Goal: Information Seeking & Learning: Understand process/instructions

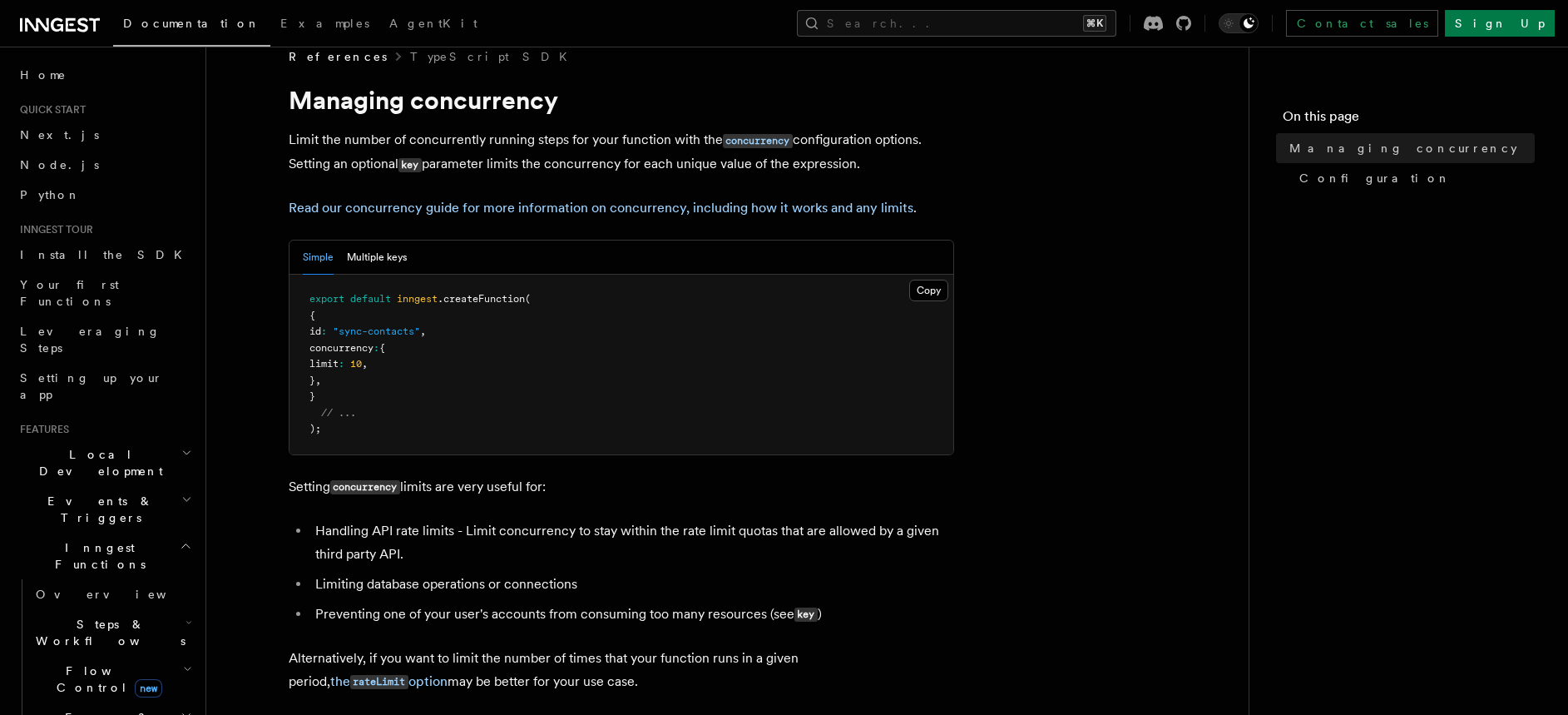
scroll to position [26, 0]
click at [311, 148] on p "Limit the number of concurrently running steps for your function with the concu…" at bounding box center [621, 151] width 666 height 48
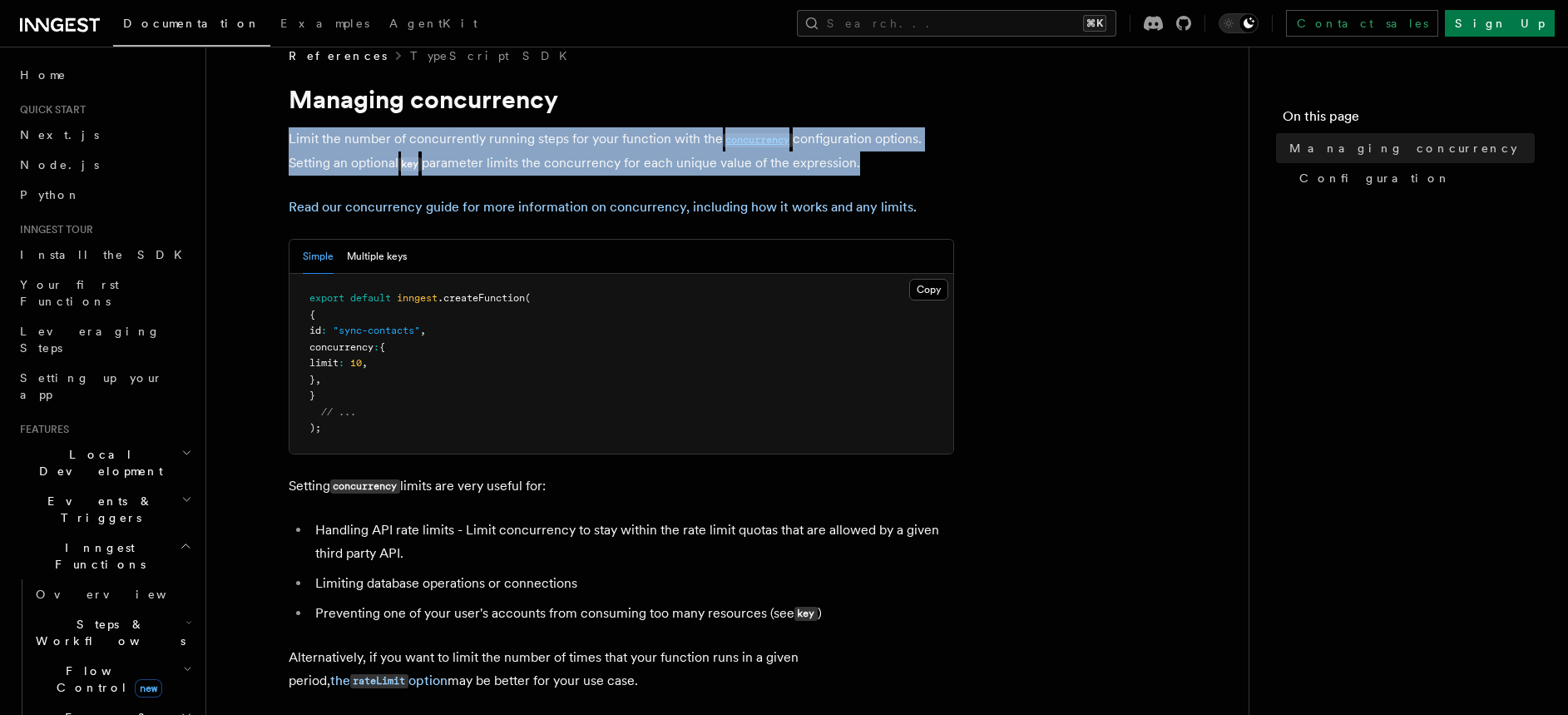
click at [311, 148] on p "Limit the number of concurrently running steps for your function with the concu…" at bounding box center [621, 151] width 666 height 48
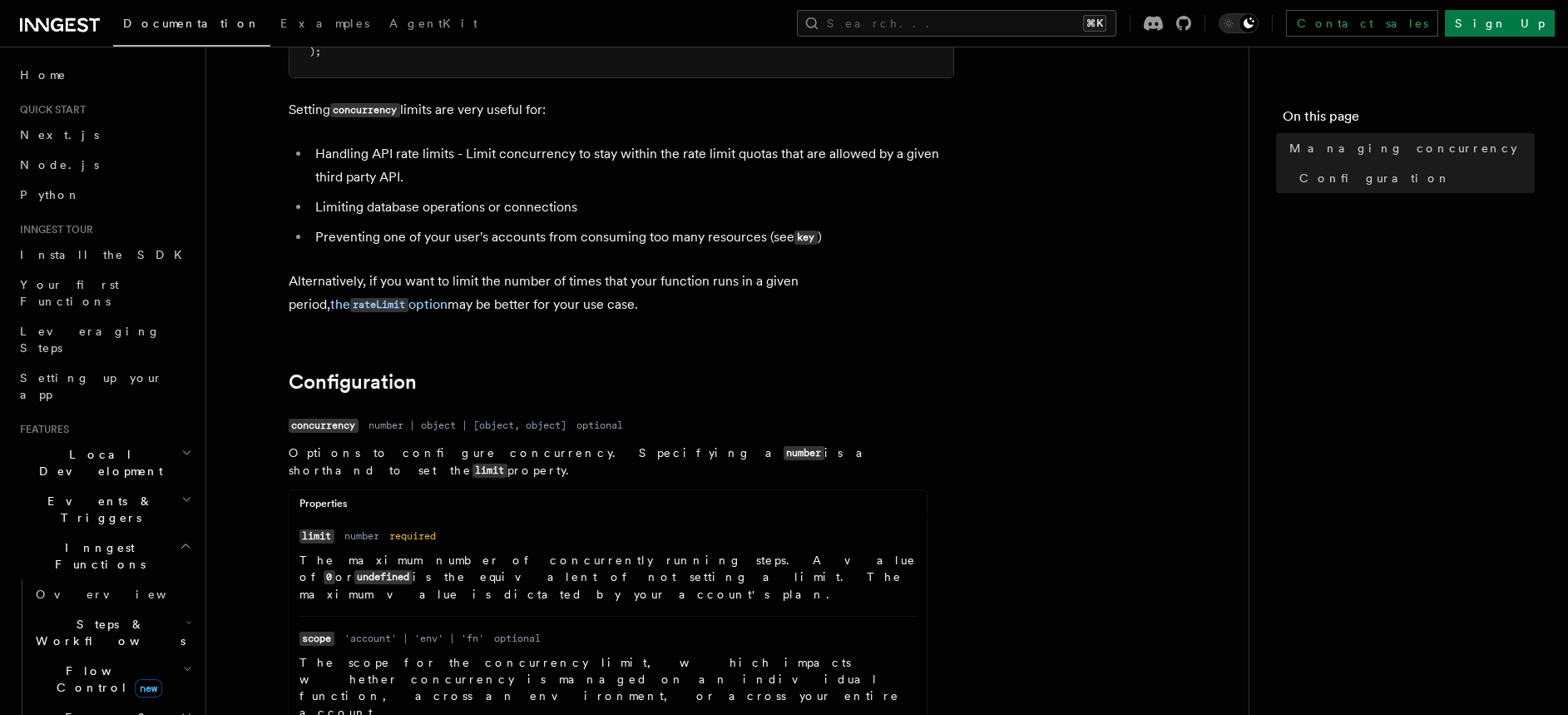
scroll to position [545, 0]
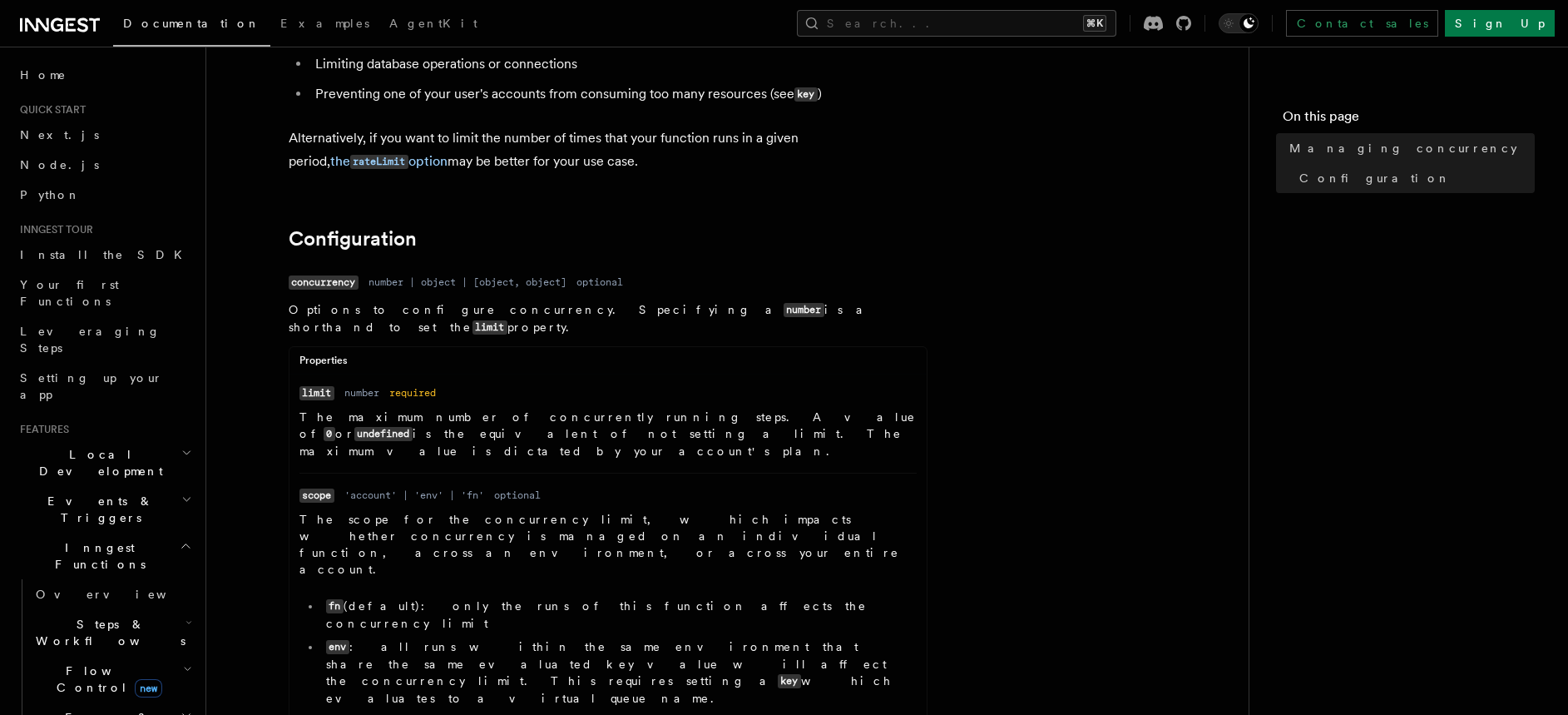
click at [308, 290] on code "concurrency" at bounding box center [324, 283] width 70 height 14
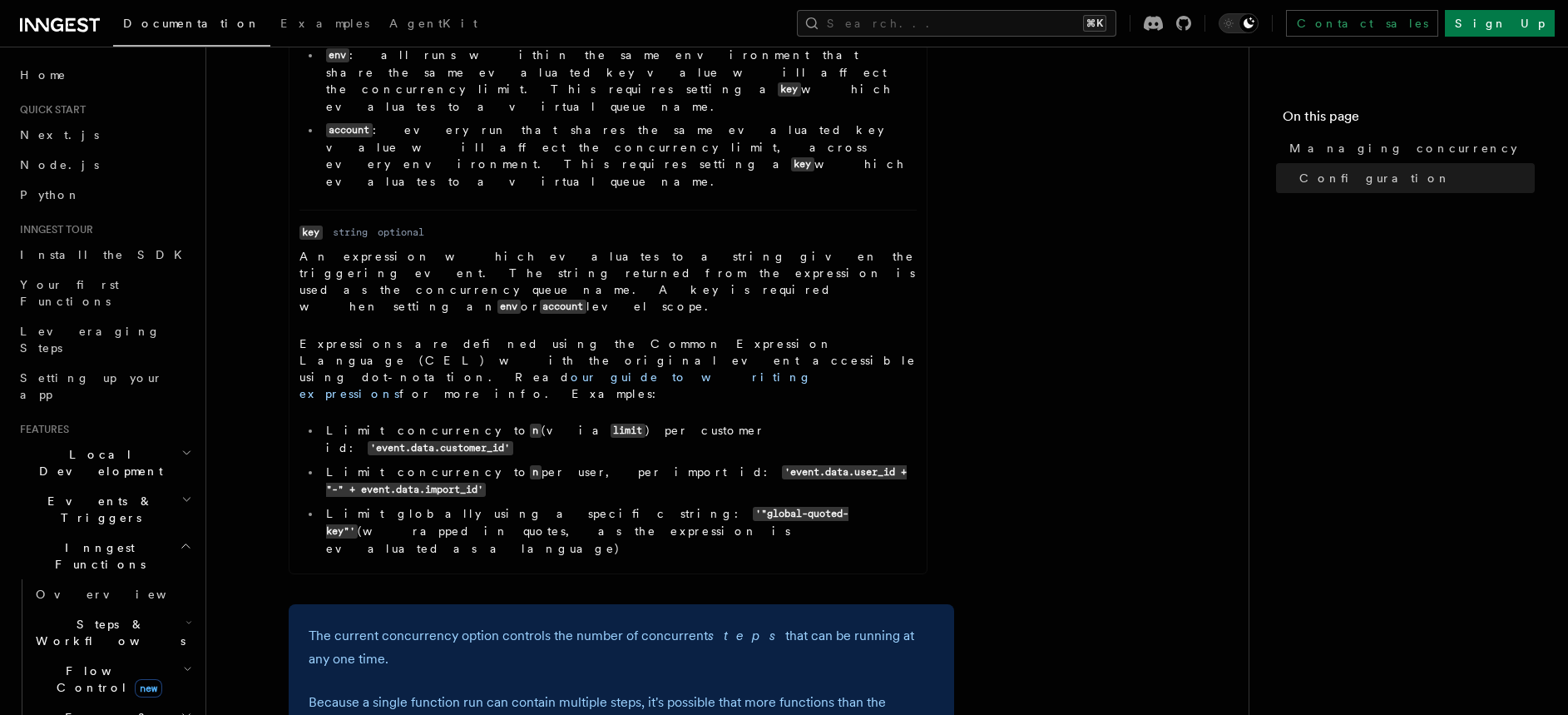
scroll to position [1177, 0]
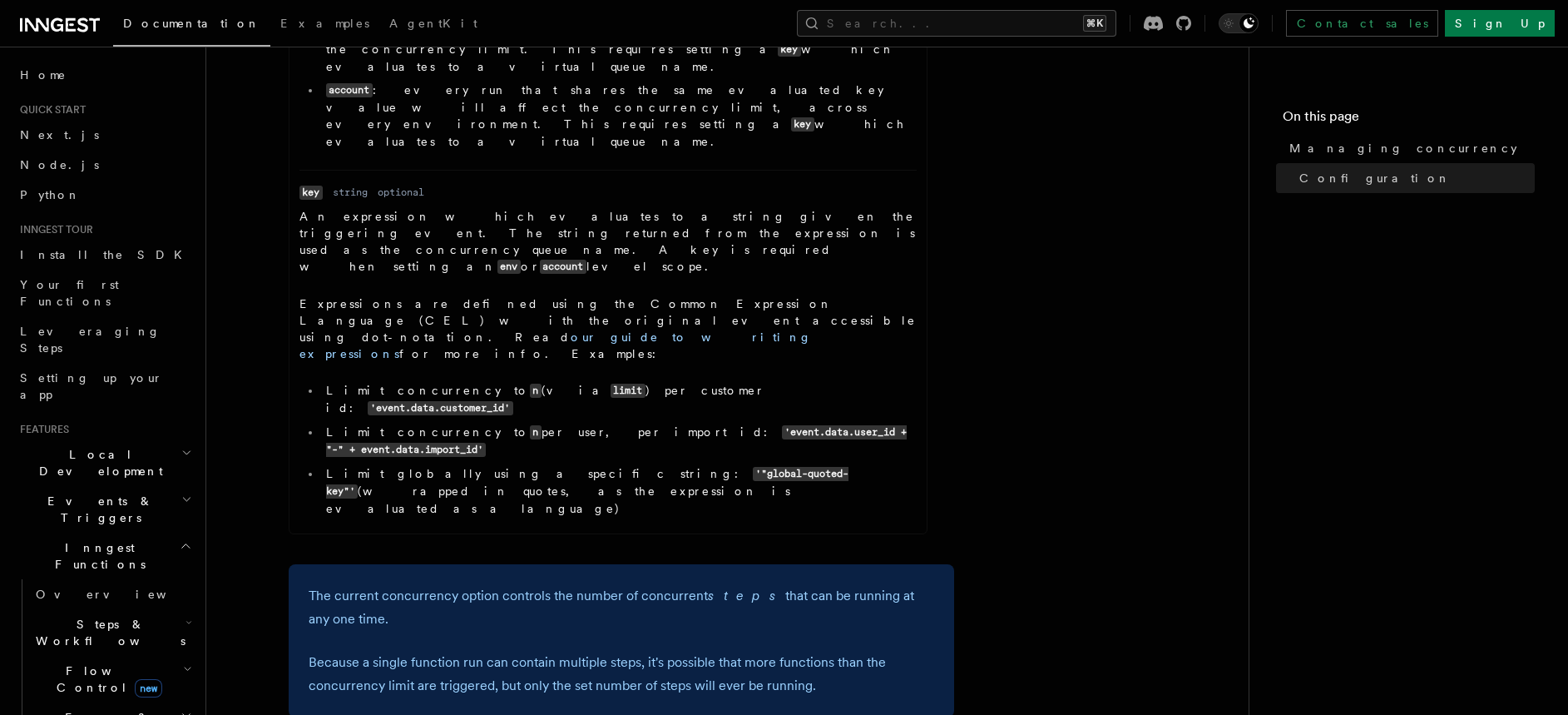
click at [387, 382] on li "Limit concurrency to n (via limit ) per customer id: 'event.data.customer_id'" at bounding box center [619, 399] width 596 height 35
click at [385, 382] on li "Limit concurrency to n (via limit ) per customer id: 'event.data.customer_id'" at bounding box center [619, 399] width 596 height 35
drag, startPoint x: 385, startPoint y: 175, endPoint x: 353, endPoint y: 196, distance: 38.3
click at [385, 382] on li "Limit concurrency to n (via limit ) per customer id: 'event.data.customer_id'" at bounding box center [619, 399] width 596 height 35
click at [337, 423] on li "Limit concurrency to n per user, per import id: 'event.data.user_id + "-" + eve…" at bounding box center [619, 440] width 596 height 35
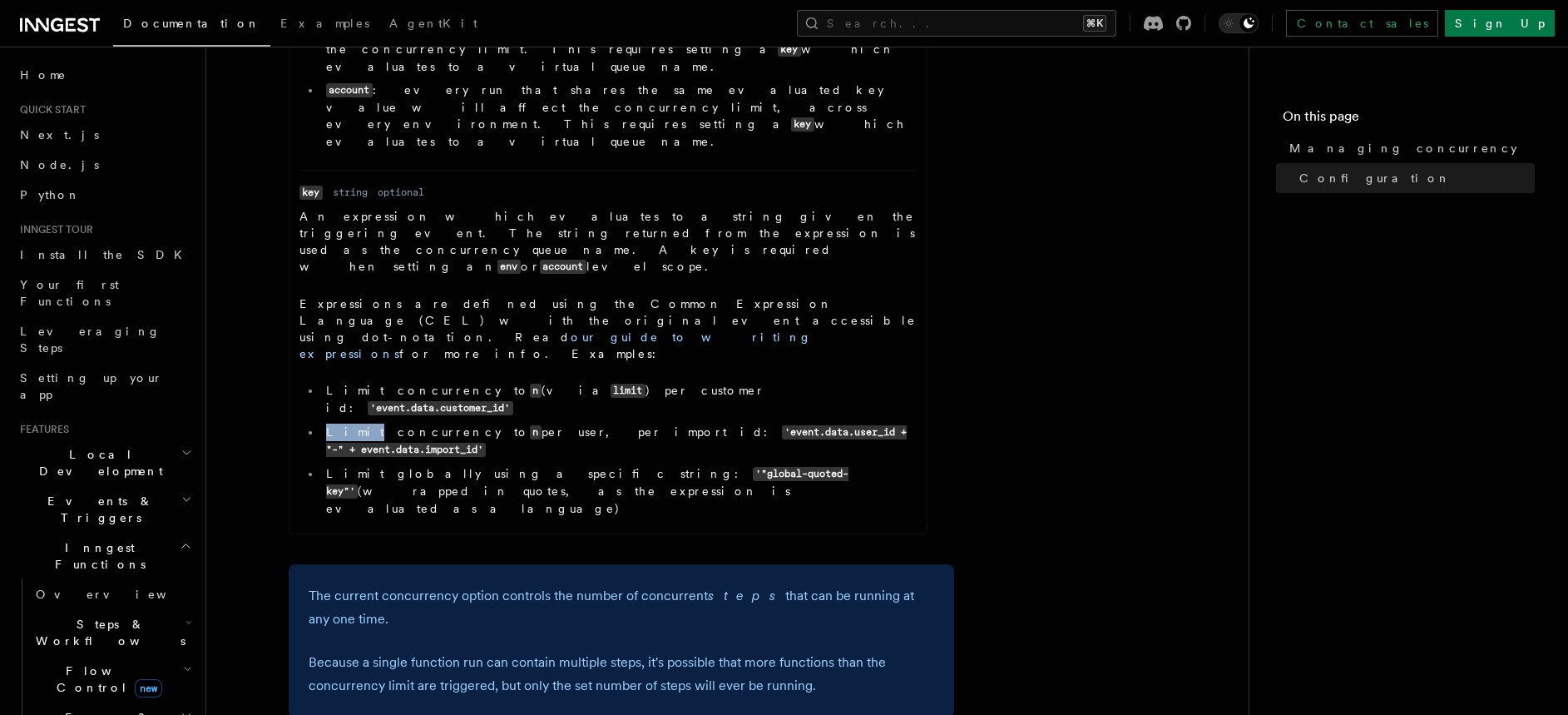
click at [337, 423] on li "Limit concurrency to n per user, per import id: 'event.data.user_id + "-" + eve…" at bounding box center [619, 440] width 596 height 35
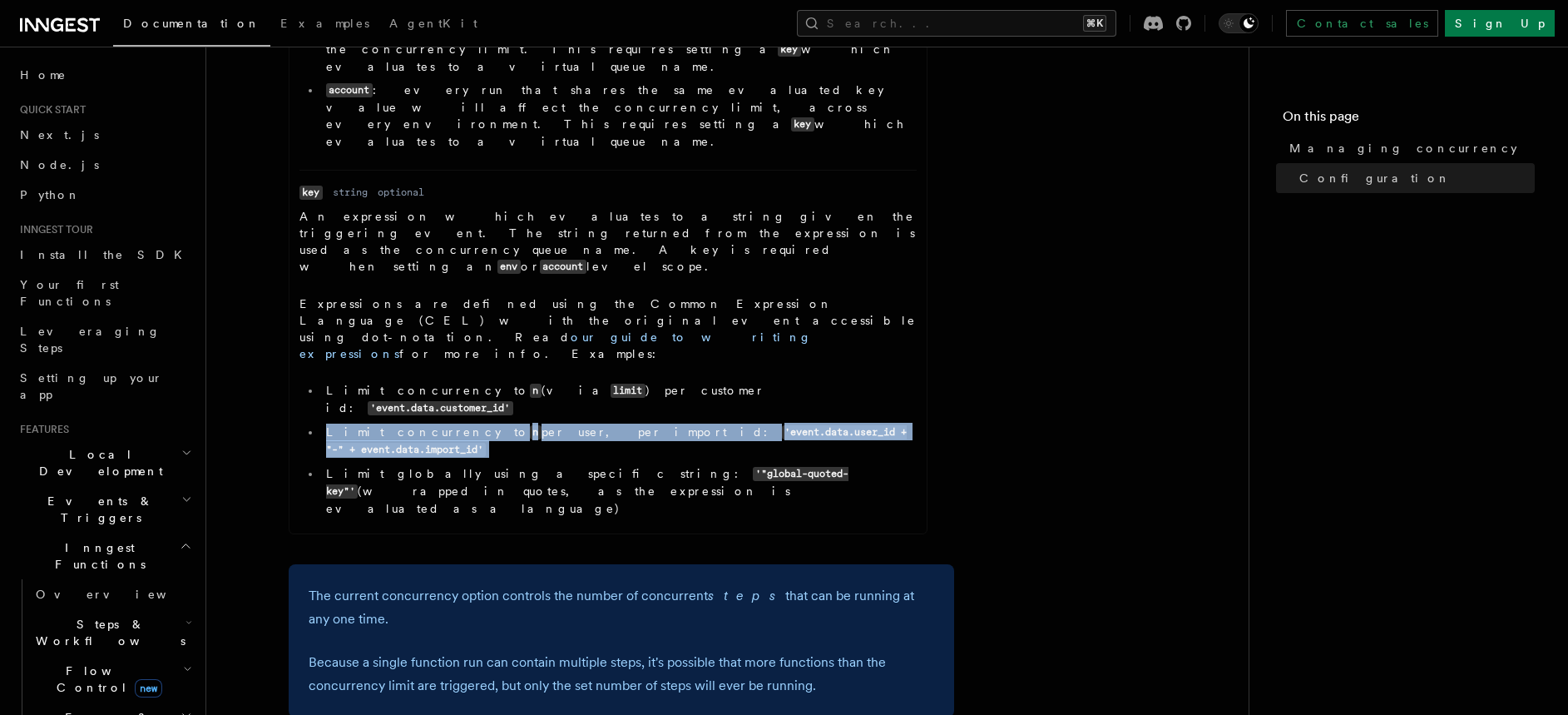
click at [337, 423] on li "Limit concurrency to n per user, per import id: 'event.data.user_id + "-" + eve…" at bounding box center [619, 440] width 596 height 35
click at [317, 382] on ul "Limit concurrency to n (via limit ) per customer id: 'event.data.customer_id' L…" at bounding box center [608, 450] width 617 height 135
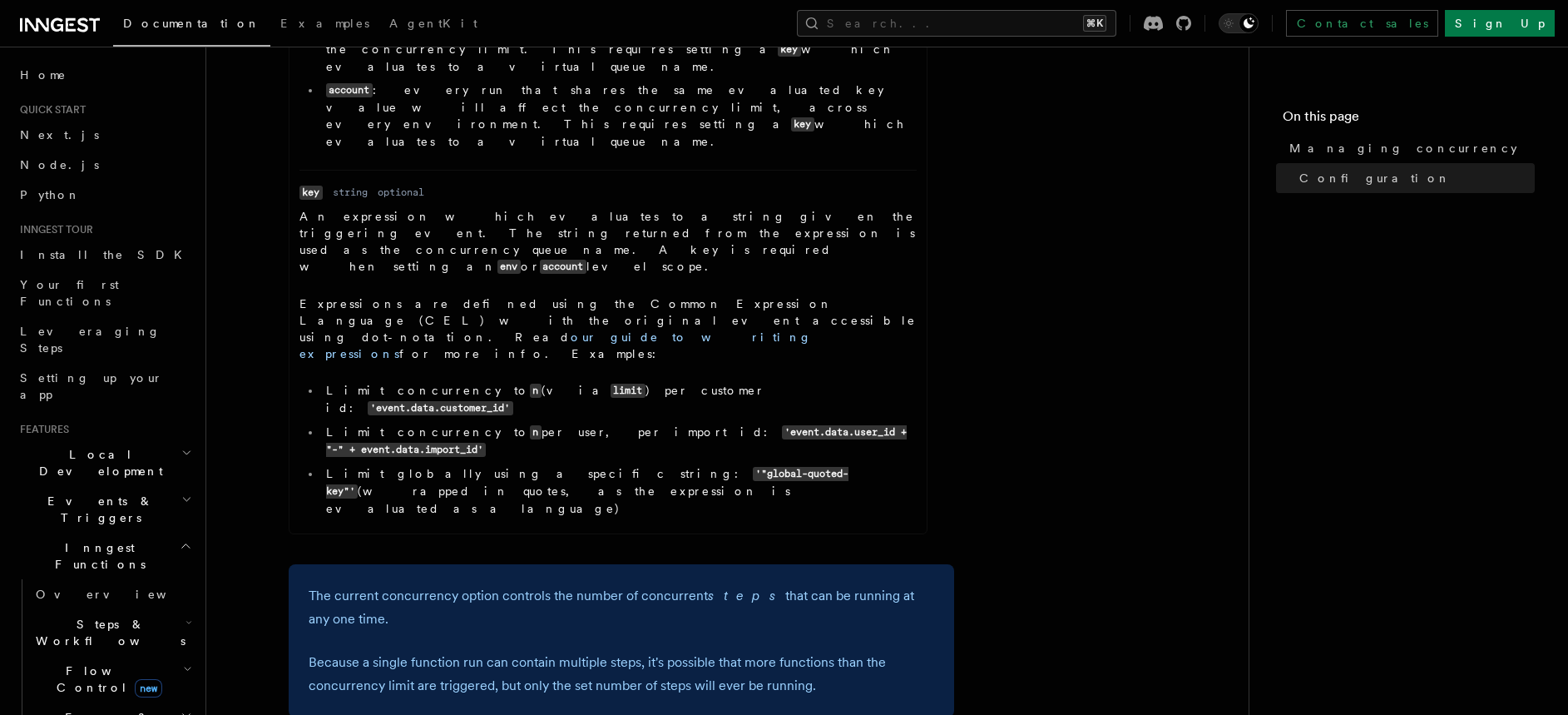
click at [362, 382] on ul "Limit concurrency to n (via limit ) per customer id: 'event.data.customer_id' L…" at bounding box center [608, 450] width 617 height 135
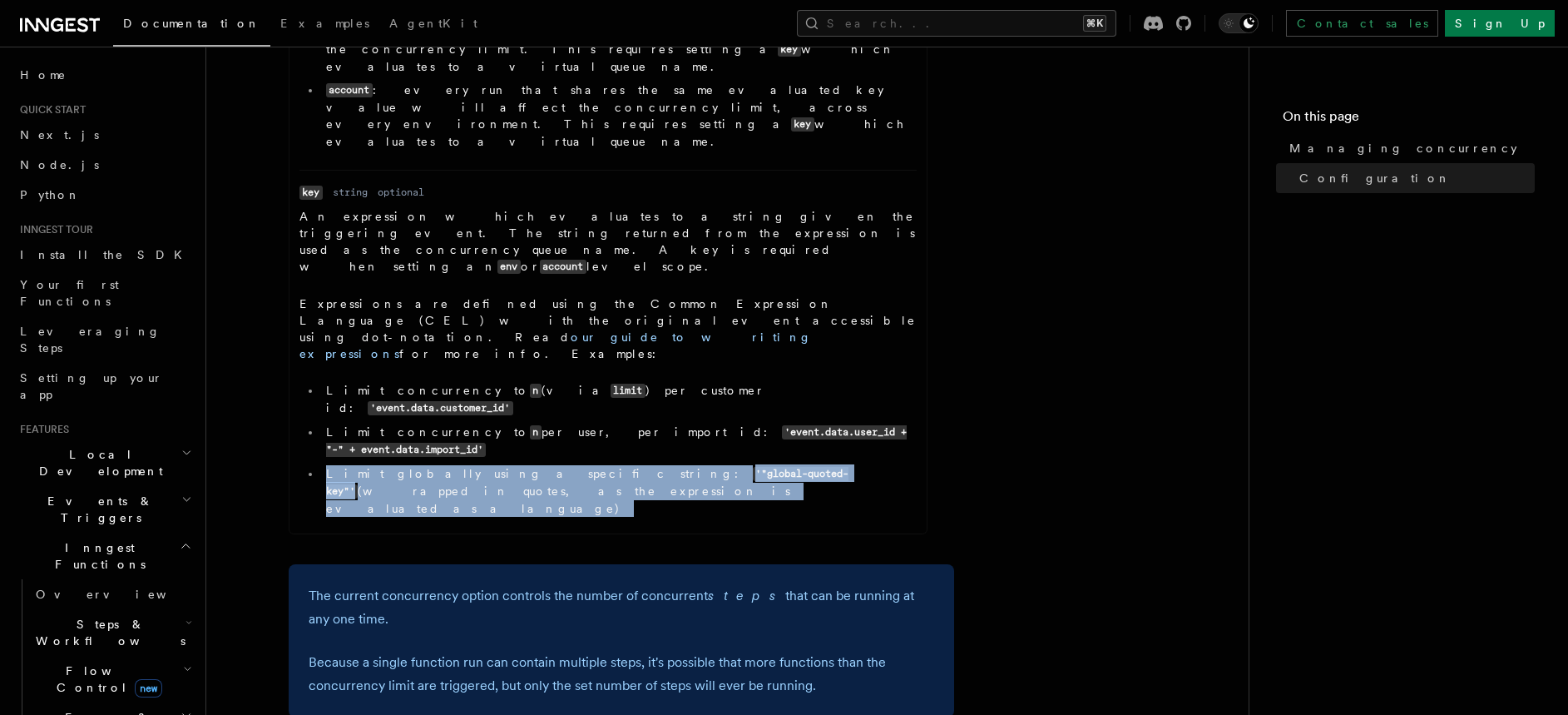
click at [362, 382] on ul "Limit concurrency to n (via limit ) per customer id: 'event.data.customer_id' L…" at bounding box center [608, 450] width 617 height 135
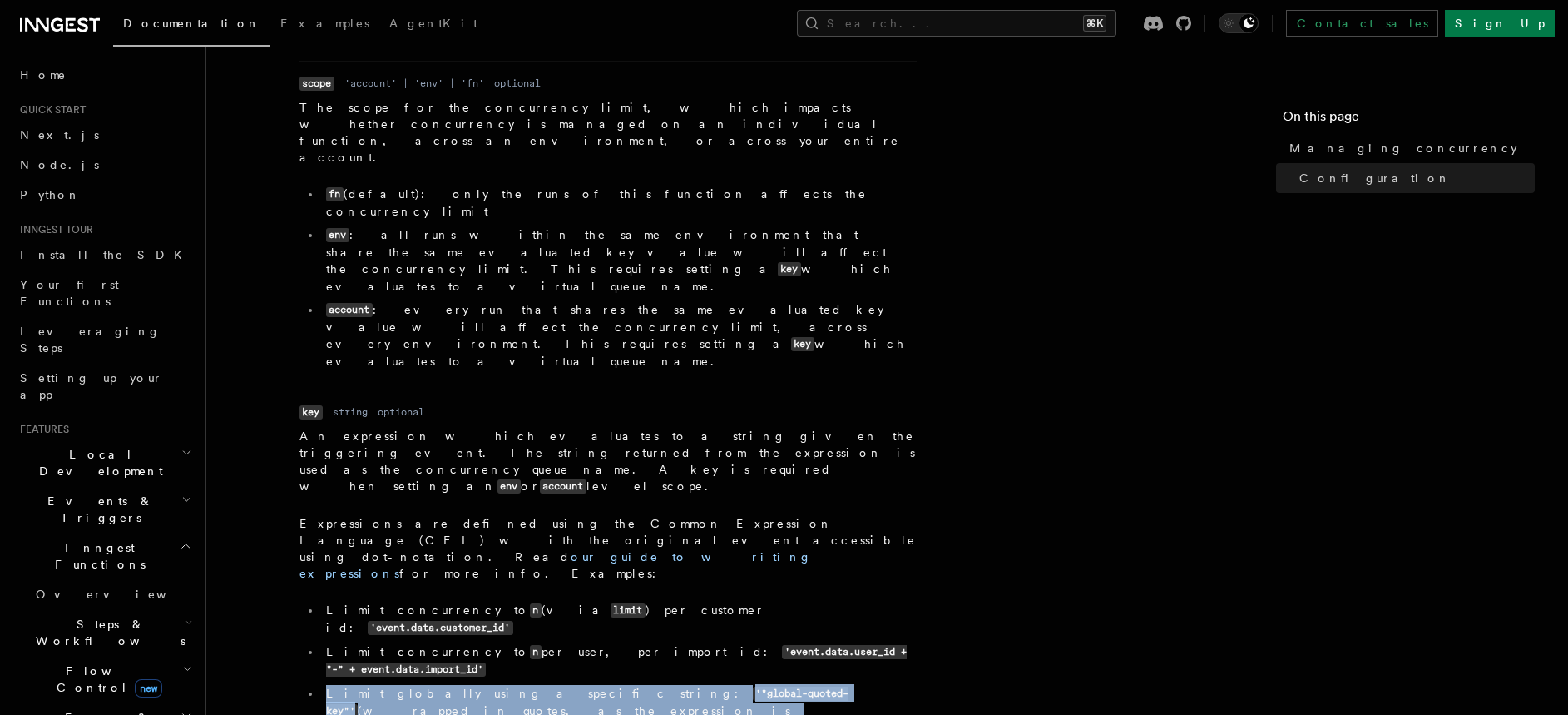
scroll to position [969, 0]
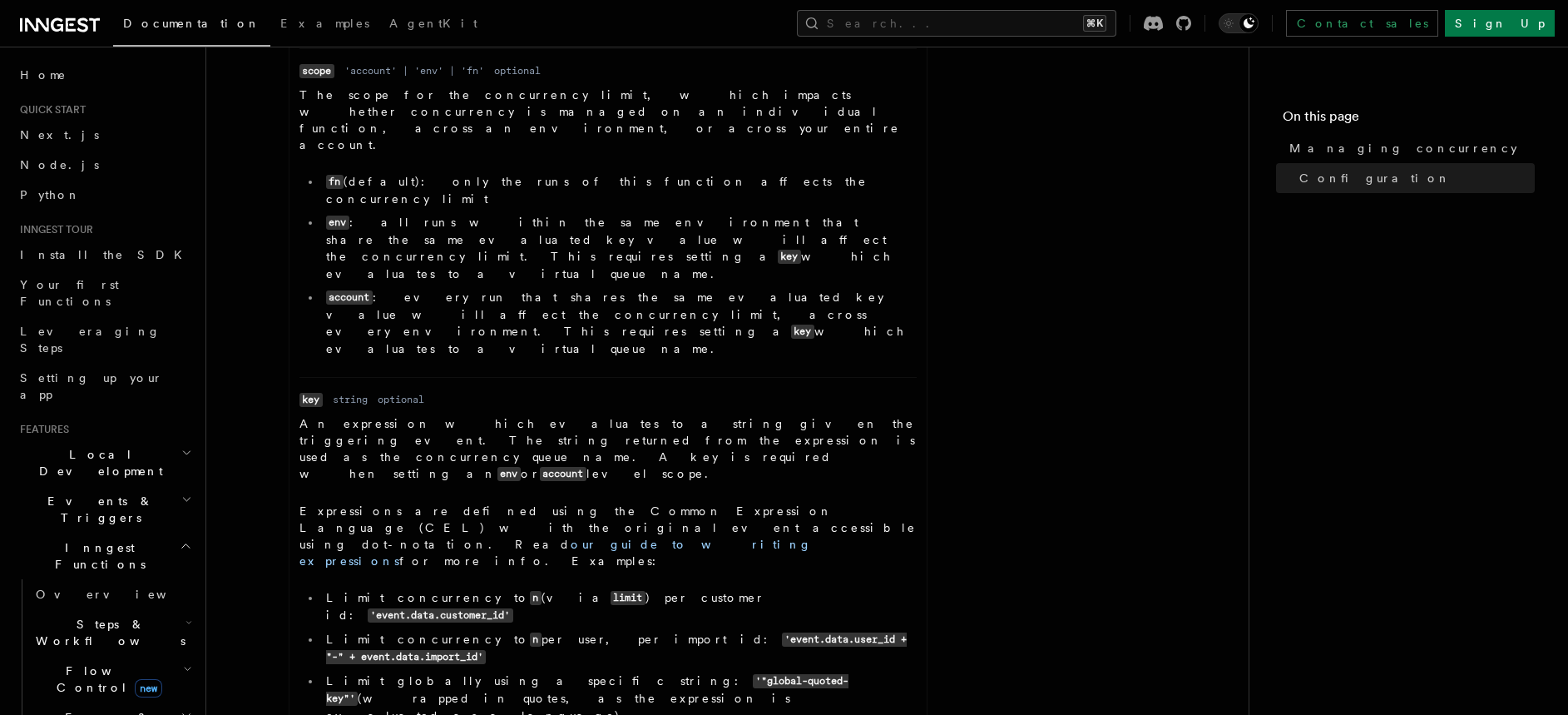
drag, startPoint x: 644, startPoint y: 432, endPoint x: 517, endPoint y: 422, distance: 127.4
click at [517, 672] on li "Limit globally using a specific string: '"global-quoted-key"' (wrapped in quote…" at bounding box center [619, 698] width 596 height 52
copy code "'"global-quoted-key"'"
